Goal: Task Accomplishment & Management: Manage account settings

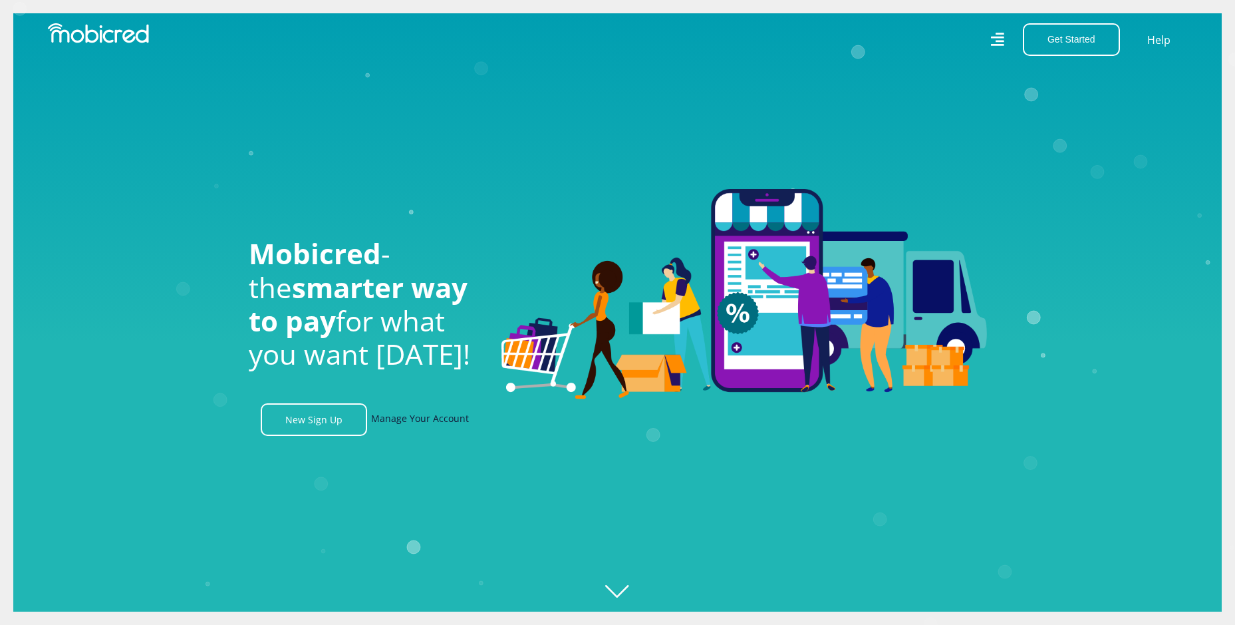
scroll to position [0, 948]
click at [433, 422] on link "Manage Your Account" at bounding box center [420, 419] width 98 height 33
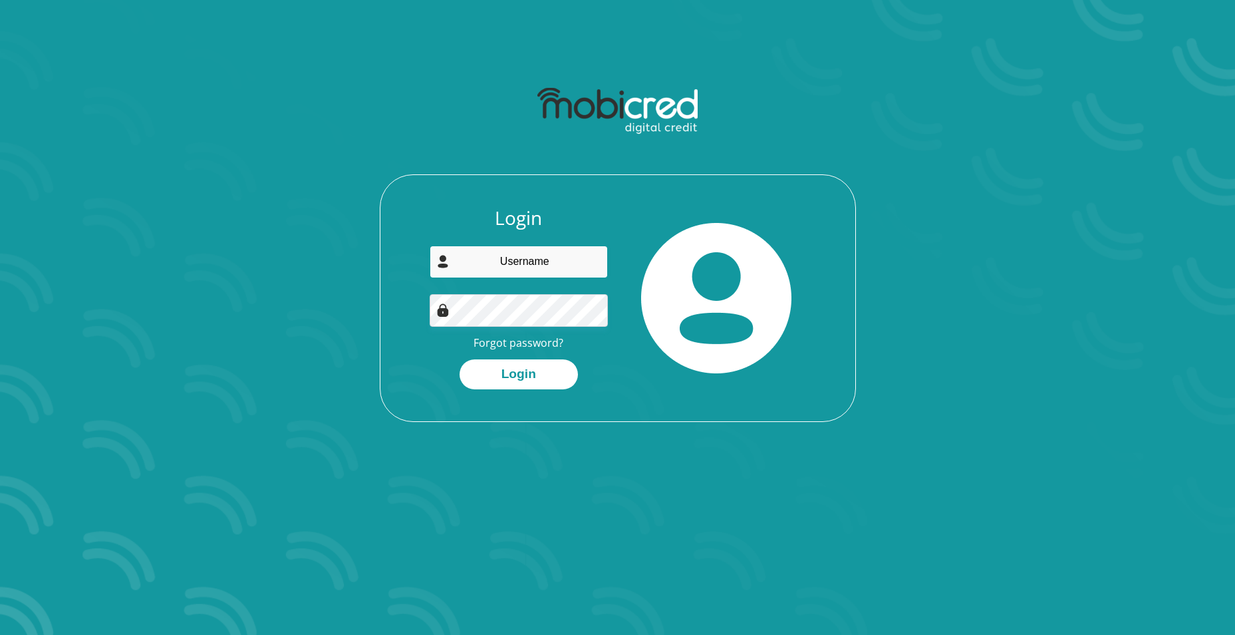
click at [537, 260] on input "email" at bounding box center [519, 261] width 178 height 33
type input "[PERSON_NAME][EMAIL_ADDRESS][DOMAIN_NAME]"
click at [521, 380] on button "Login" at bounding box center [519, 374] width 118 height 30
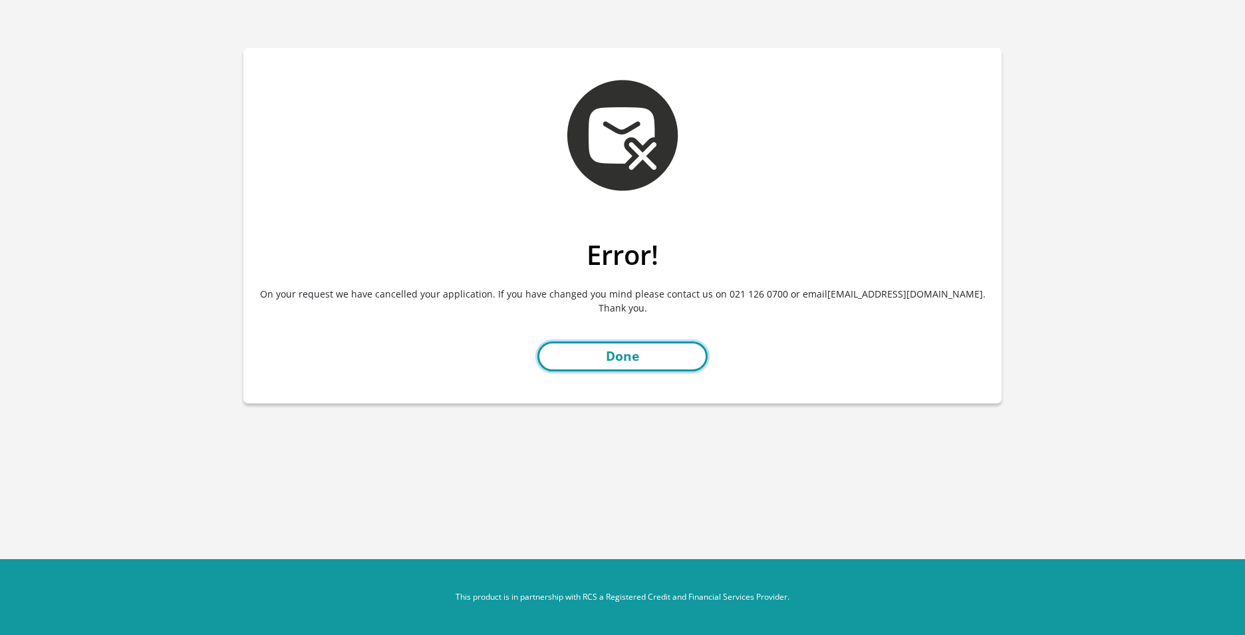
click at [639, 359] on link "Done" at bounding box center [622, 356] width 170 height 30
